Goal: Information Seeking & Learning: Check status

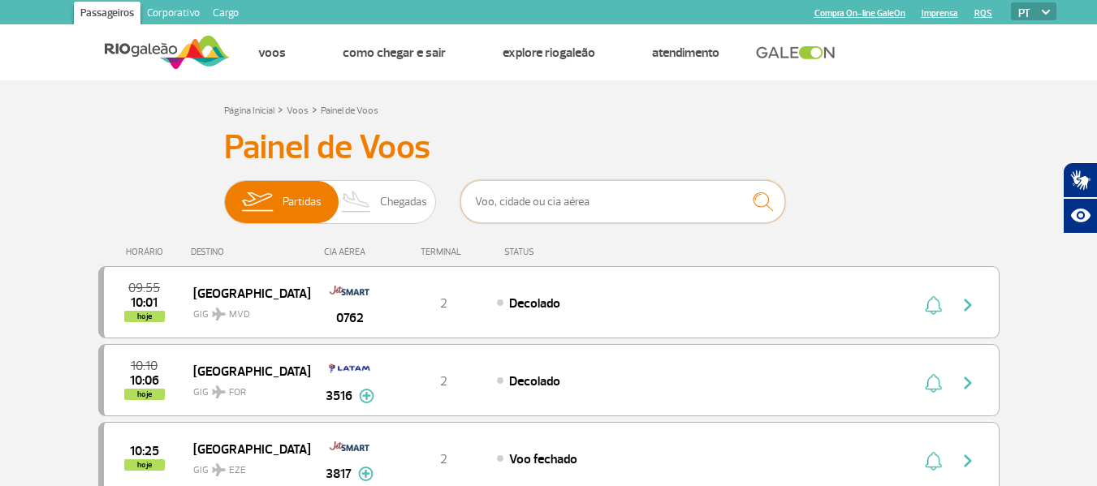
click at [513, 202] on input "text" at bounding box center [622, 201] width 325 height 43
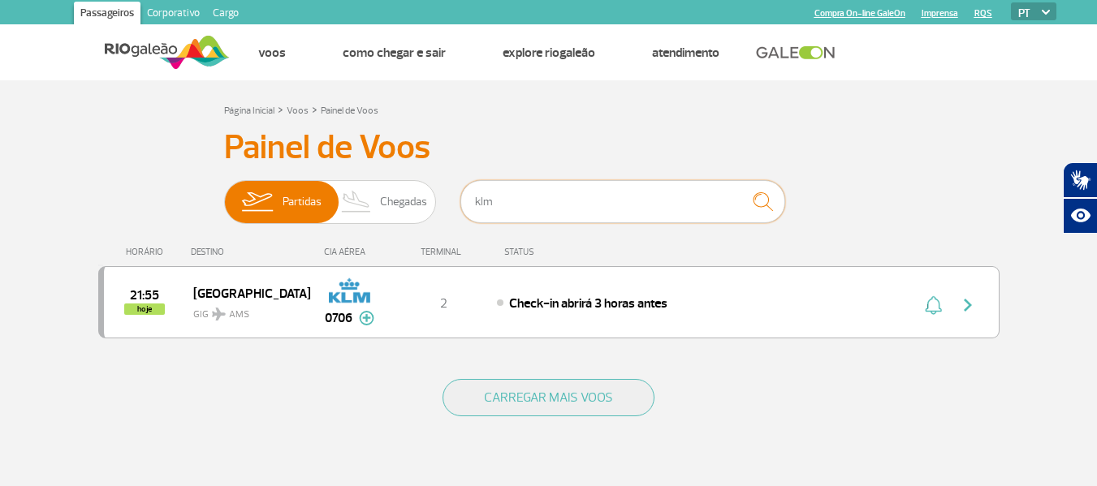
drag, startPoint x: 554, startPoint y: 198, endPoint x: 471, endPoint y: 209, distance: 83.5
click at [471, 209] on input "klm" at bounding box center [622, 201] width 325 height 43
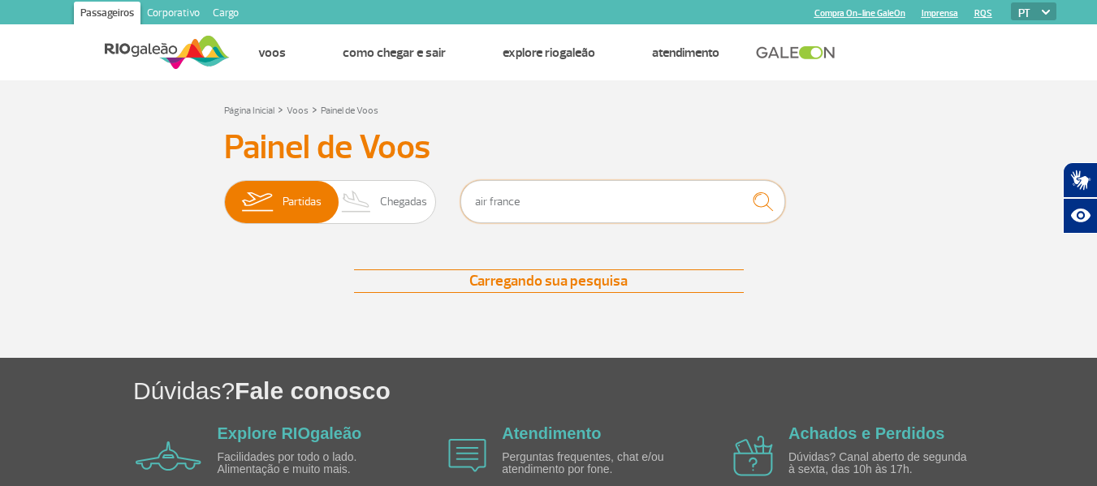
type input "air france"
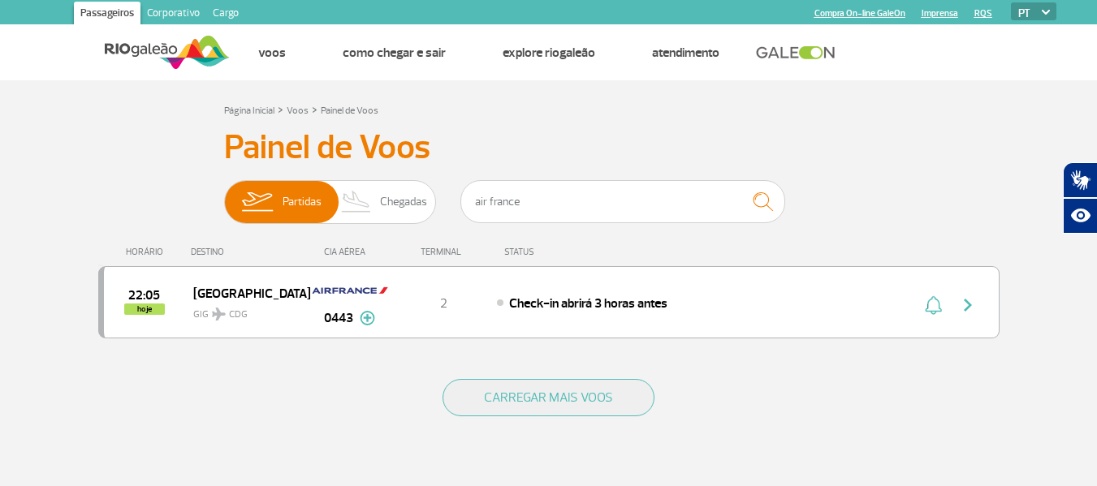
click at [858, 153] on h3 "Painel de Voos" at bounding box center [548, 147] width 649 height 41
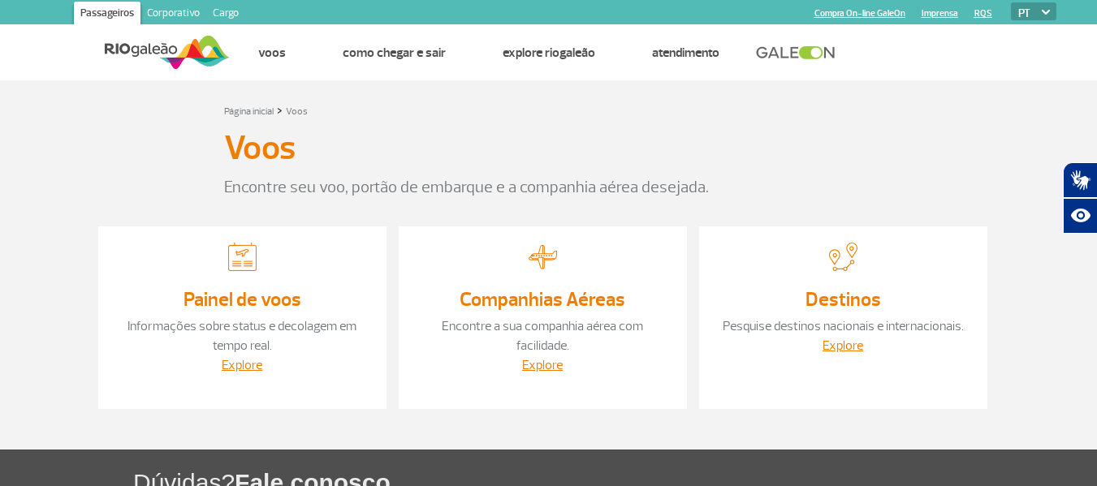
click at [270, 191] on p "Encontre seu voo, portão de embarque e a companhia aérea desejada." at bounding box center [548, 187] width 649 height 24
click at [270, 179] on p "Encontre seu voo, portão de embarque e a companhia aérea desejada." at bounding box center [548, 187] width 649 height 24
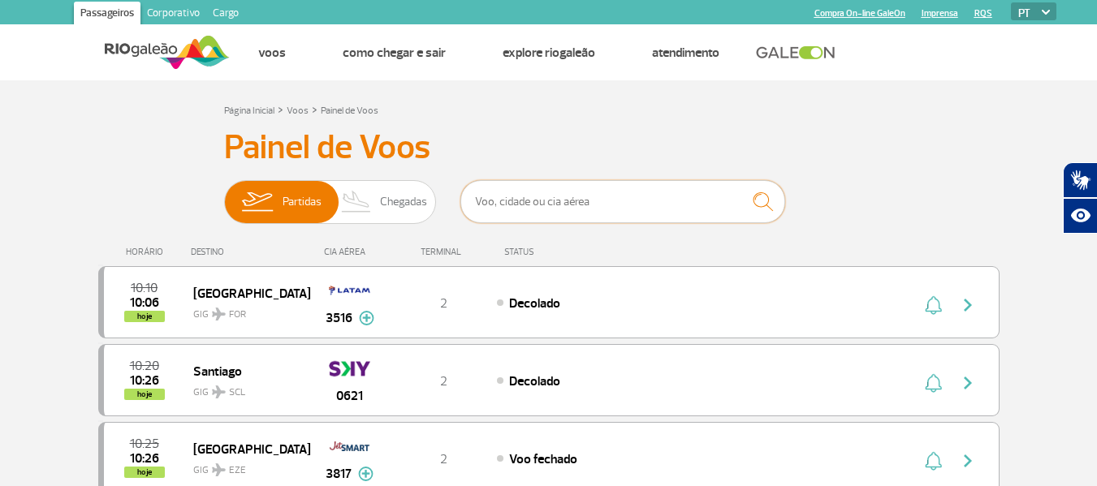
click at [606, 206] on input "text" at bounding box center [622, 201] width 325 height 43
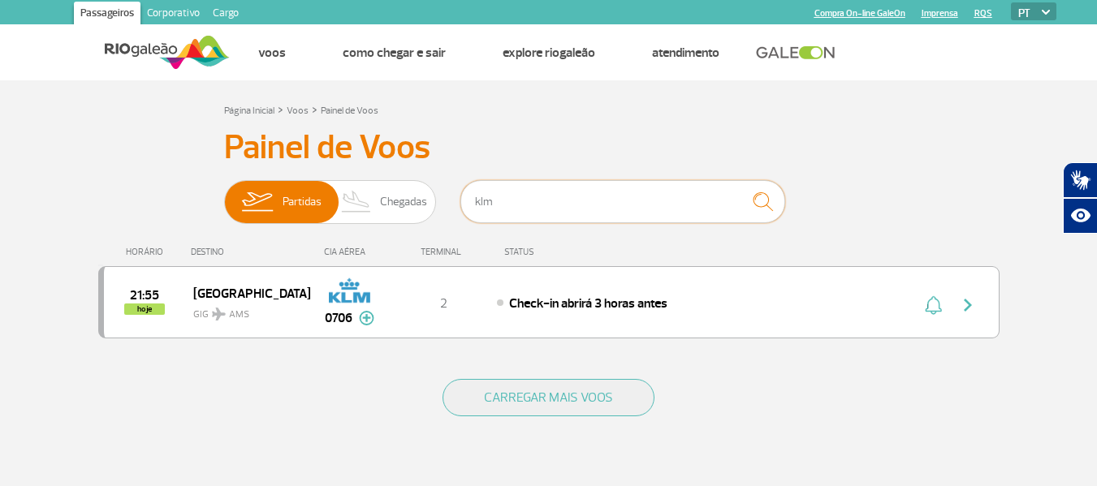
drag, startPoint x: 490, startPoint y: 201, endPoint x: 455, endPoint y: 196, distance: 35.4
click at [455, 196] on div "Partidas Chegadas klm" at bounding box center [548, 204] width 649 height 49
type input "air"
